Goal: Information Seeking & Learning: Find contact information

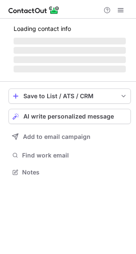
scroll to position [4, 4]
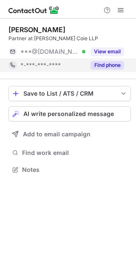
click at [115, 62] on button "Find phone" at bounding box center [106, 65] width 33 height 8
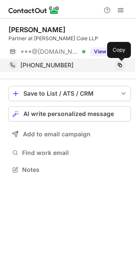
click at [119, 66] on span at bounding box center [119, 65] width 7 height 7
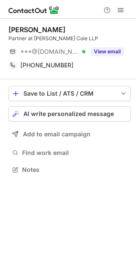
scroll to position [164, 136]
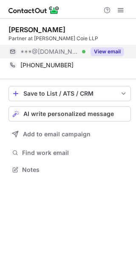
click at [112, 50] on button "View email" at bounding box center [106, 51] width 33 height 8
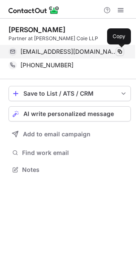
click at [120, 52] on span at bounding box center [119, 51] width 7 height 7
